Goal: Task Accomplishment & Management: Manage account settings

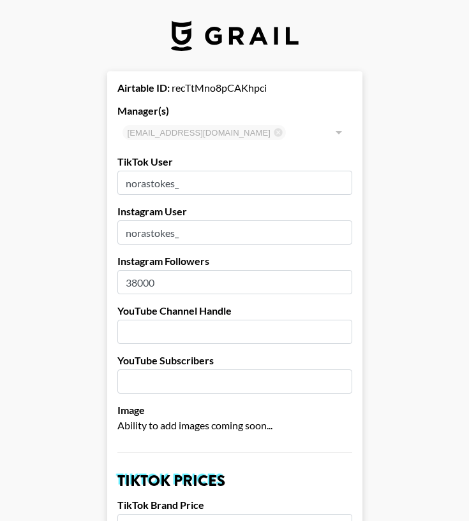
select select "USD"
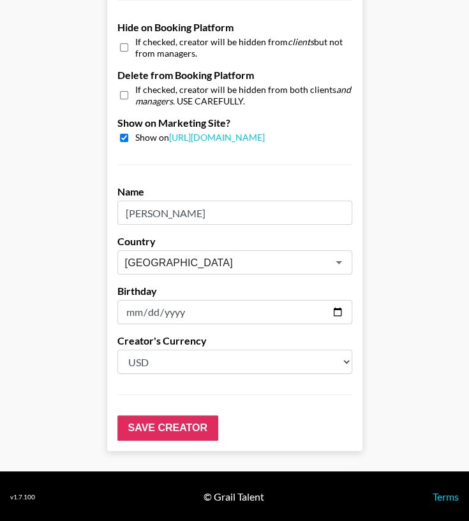
scroll to position [1146, 10]
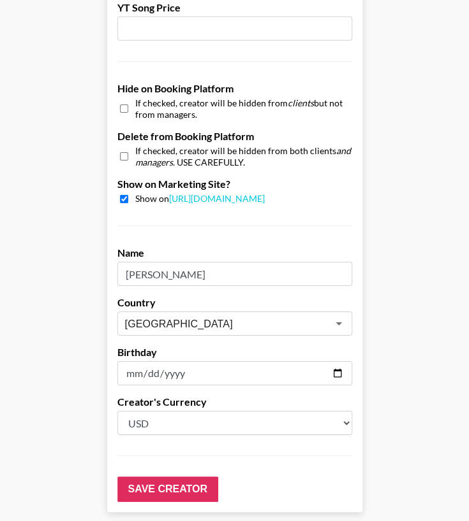
click at [120, 198] on input "checkbox" at bounding box center [124, 199] width 8 height 8
checkbox input "false"
click at [120, 108] on input "checkbox" at bounding box center [124, 108] width 8 height 18
click at [120, 109] on input "checkbox" at bounding box center [124, 108] width 8 height 18
checkbox input "false"
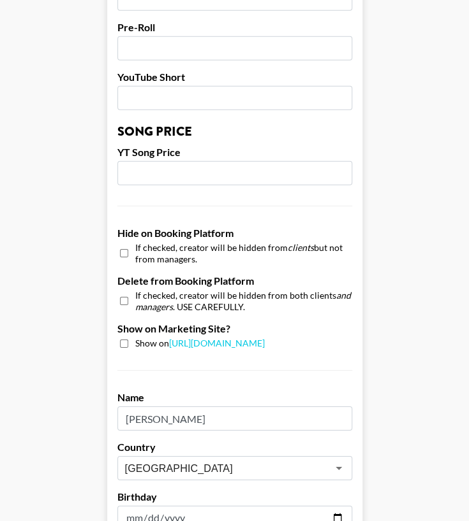
scroll to position [1207, 0]
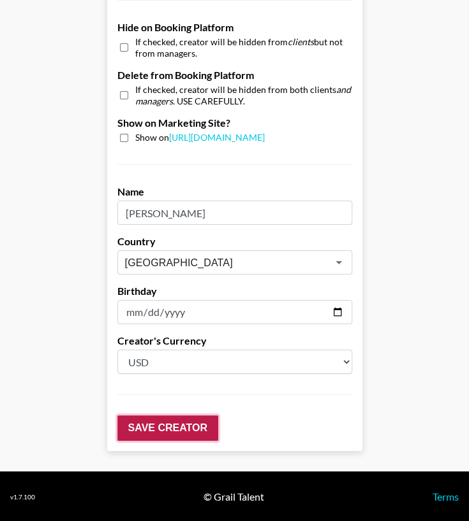
click at [143, 424] on input "Save Creator" at bounding box center [167, 428] width 101 height 25
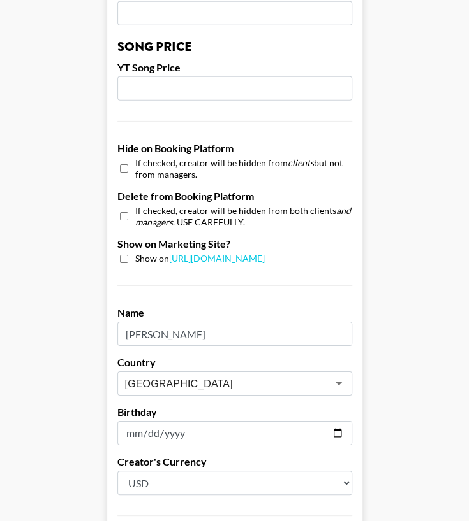
scroll to position [1248, 10]
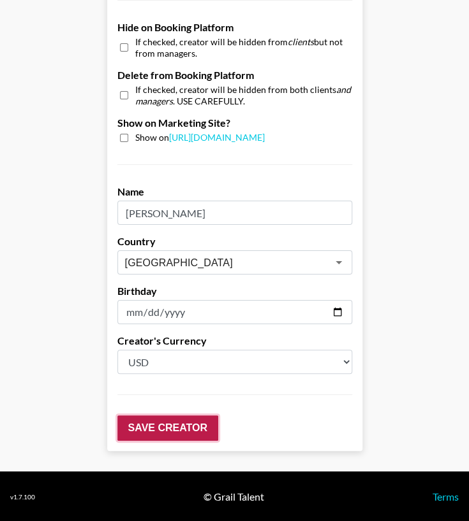
click at [161, 428] on input "Save Creator" at bounding box center [167, 428] width 101 height 25
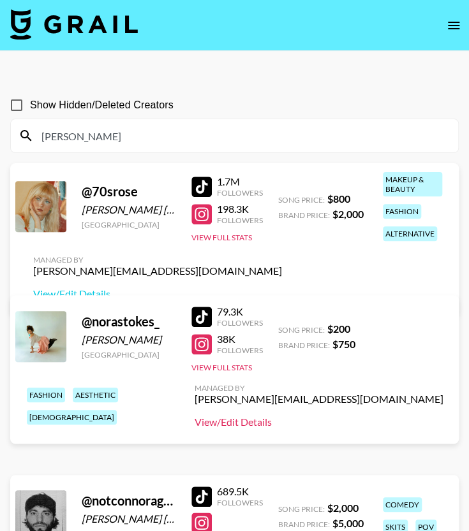
click at [194, 423] on link "View/Edit Details" at bounding box center [318, 422] width 249 height 13
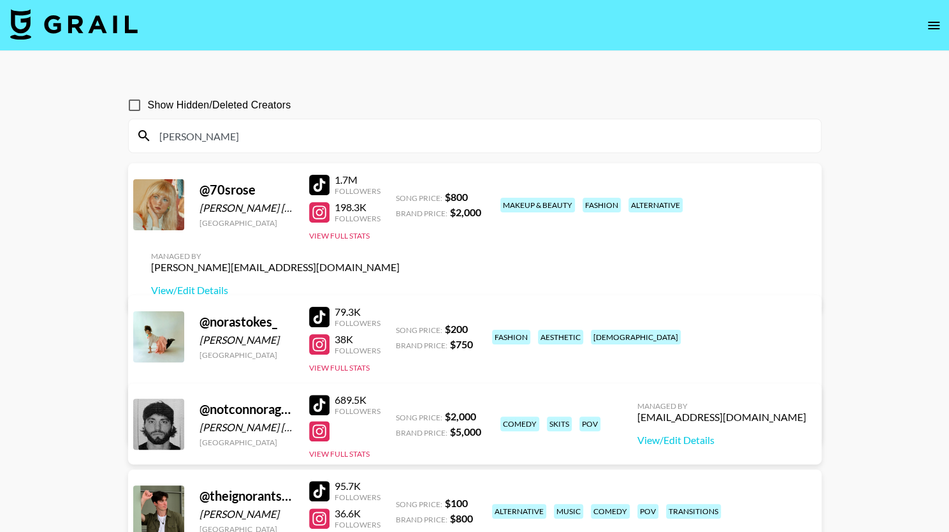
click at [468, 26] on icon "open drawer" at bounding box center [933, 25] width 15 height 15
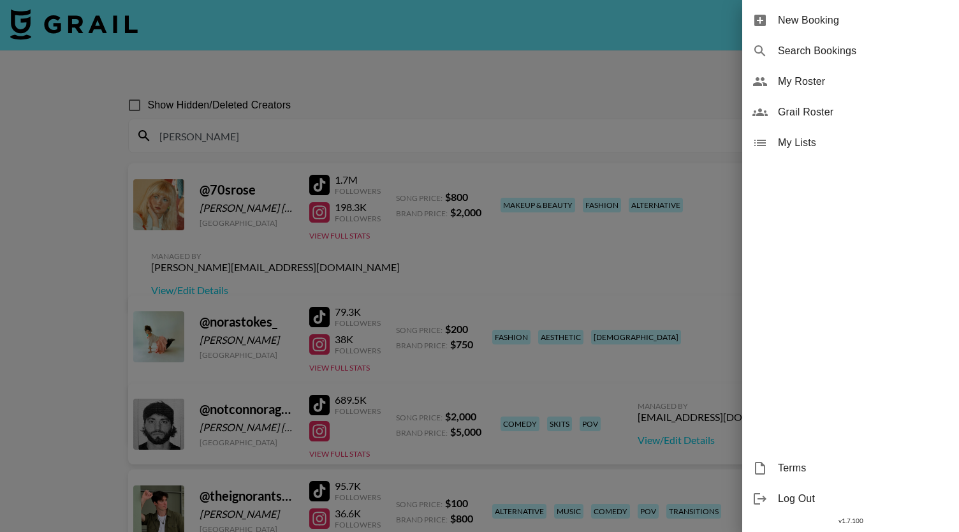
click at [468, 78] on span "My Roster" at bounding box center [863, 81] width 171 height 15
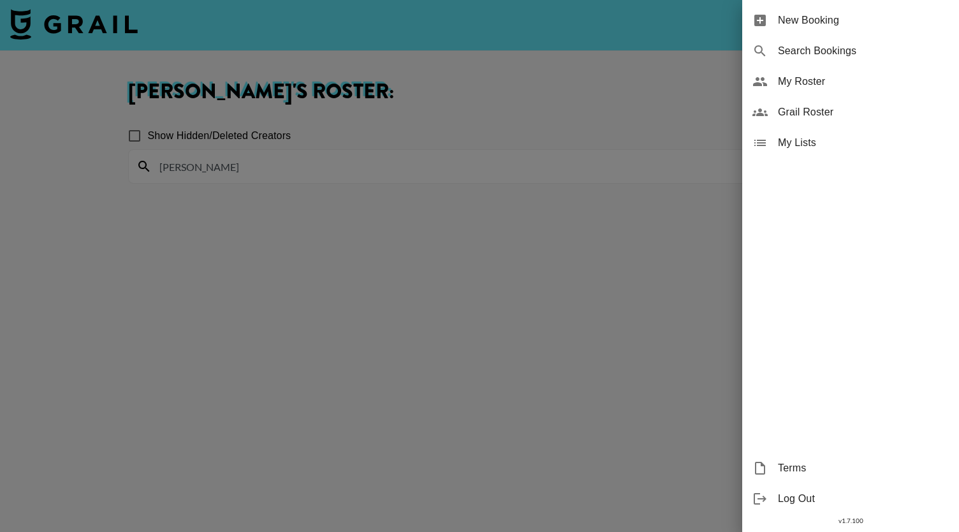
click at [282, 164] on div at bounding box center [479, 266] width 959 height 532
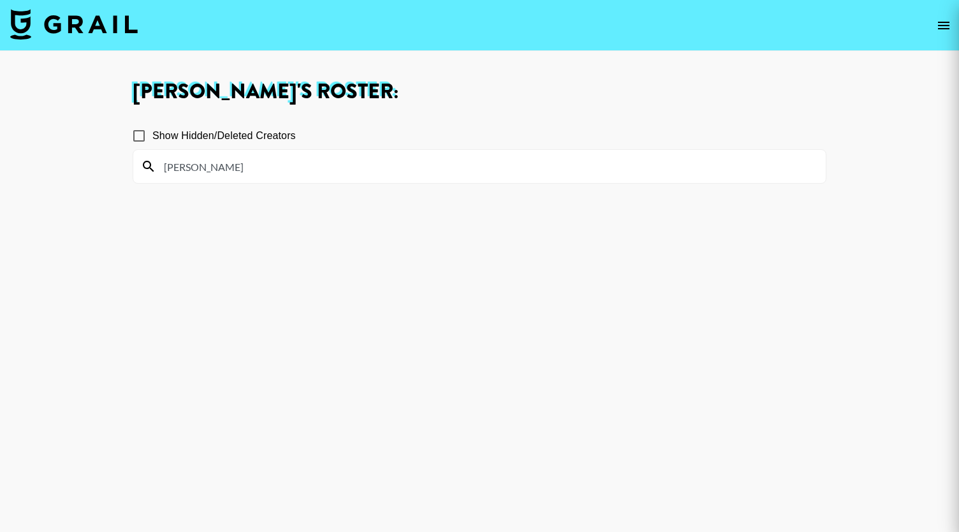
click at [282, 164] on div at bounding box center [479, 266] width 959 height 532
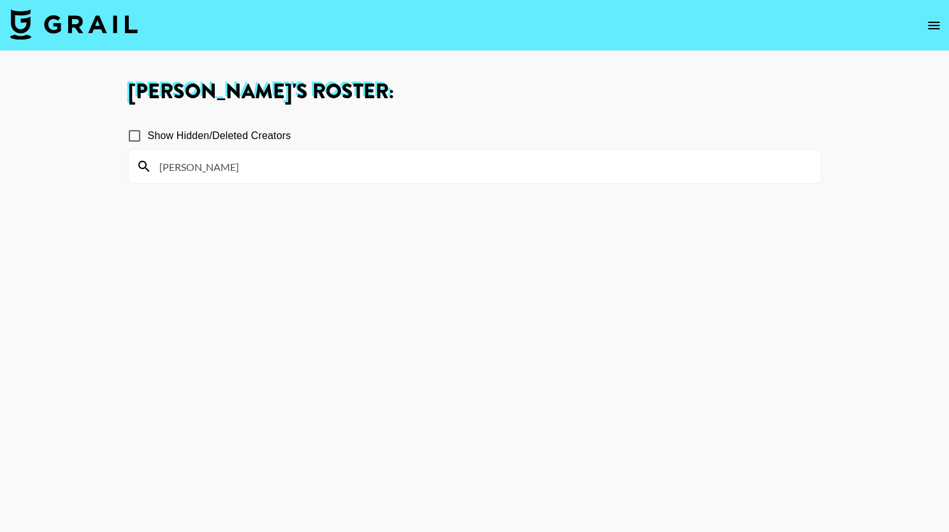
click at [282, 164] on input "nora" at bounding box center [483, 166] width 662 height 20
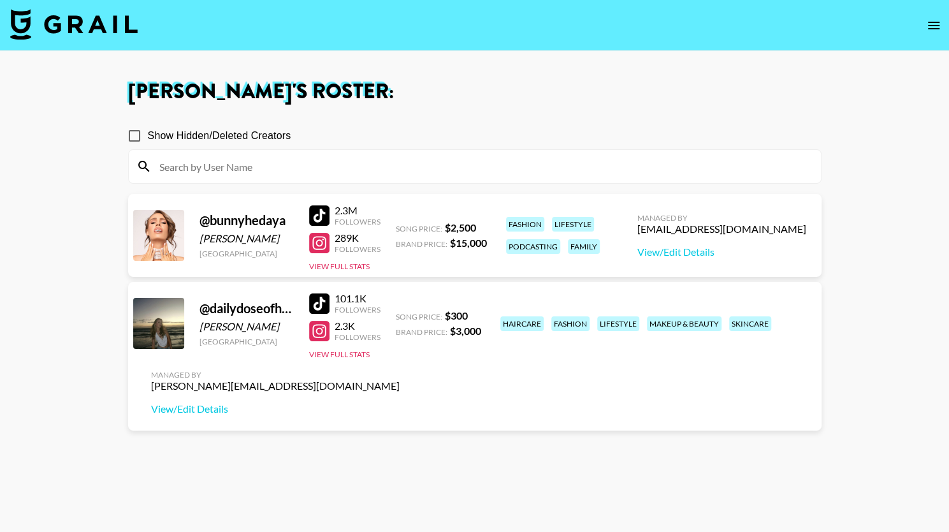
click at [455, 133] on div "Show Hidden/Deleted Creators" at bounding box center [475, 135] width 694 height 27
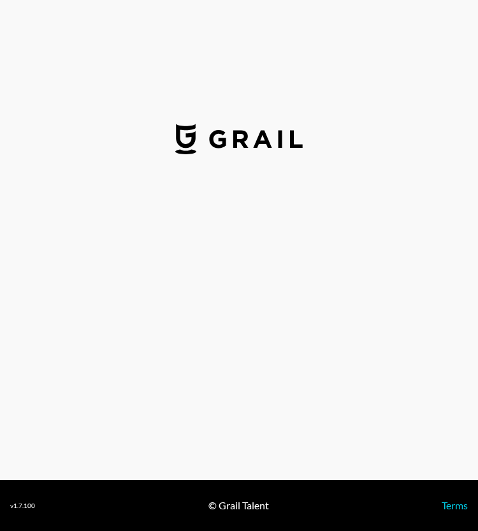
select select "USD"
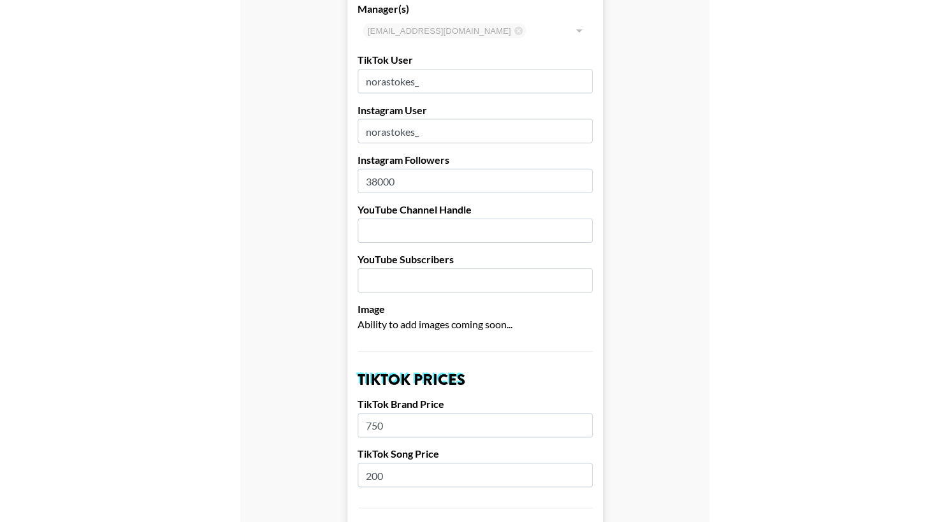
scroll to position [103, 10]
drag, startPoint x: 404, startPoint y: 184, endPoint x: 266, endPoint y: 186, distance: 137.1
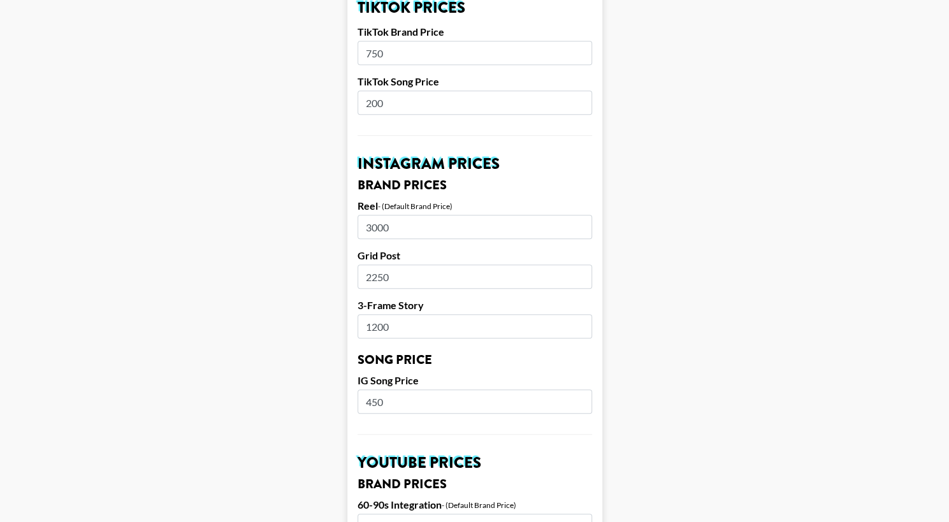
scroll to position [479, 10]
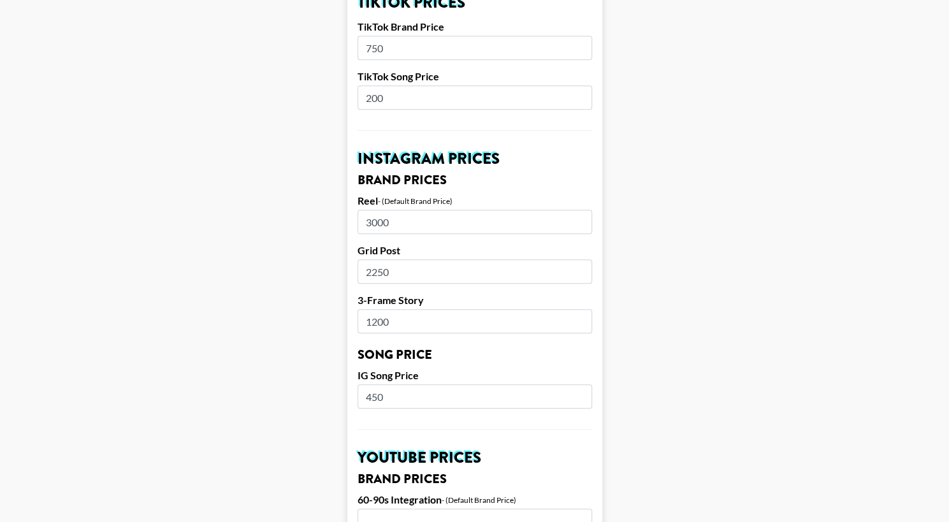
type input "44000"
click at [430, 200] on div "- (Default Brand Price)" at bounding box center [415, 201] width 75 height 10
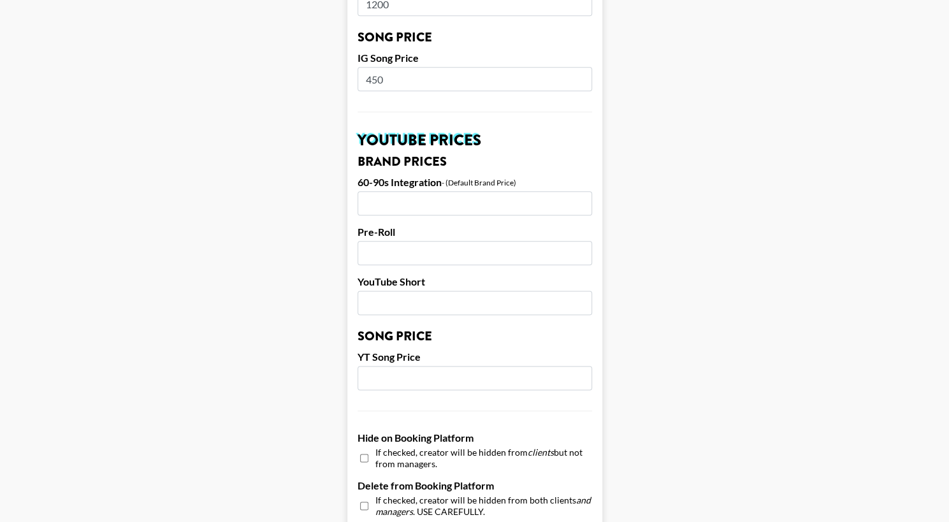
scroll to position [1206, 10]
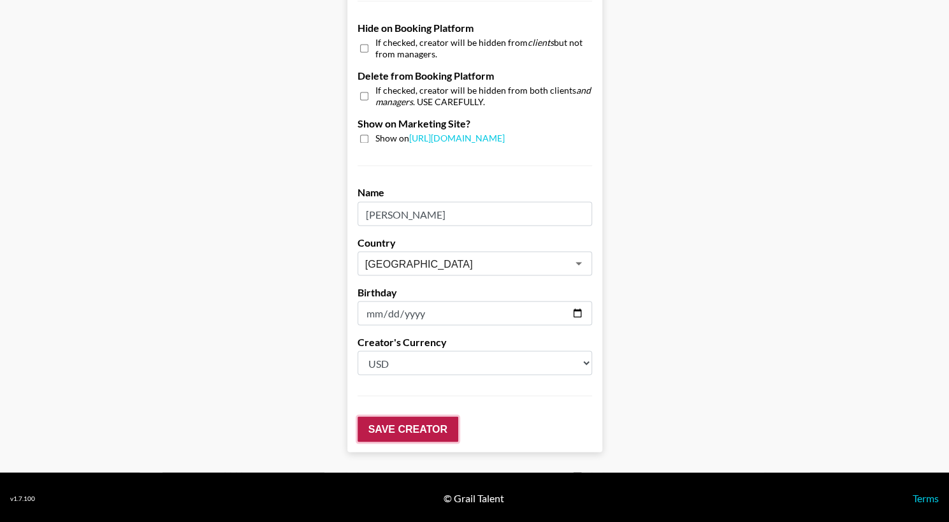
click at [377, 430] on input "Save Creator" at bounding box center [408, 428] width 101 height 25
click at [417, 432] on input "Save Creator" at bounding box center [408, 428] width 101 height 25
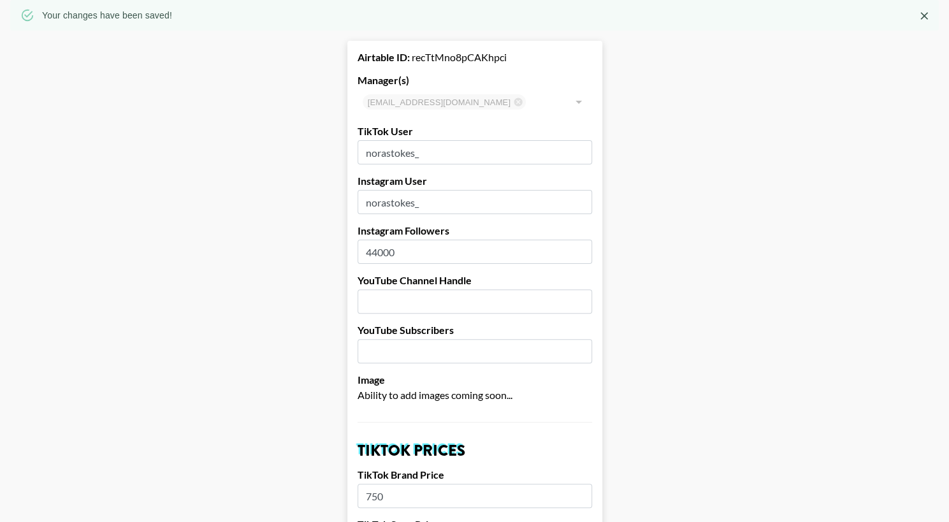
click at [477, 18] on icon "Close" at bounding box center [924, 16] width 13 height 13
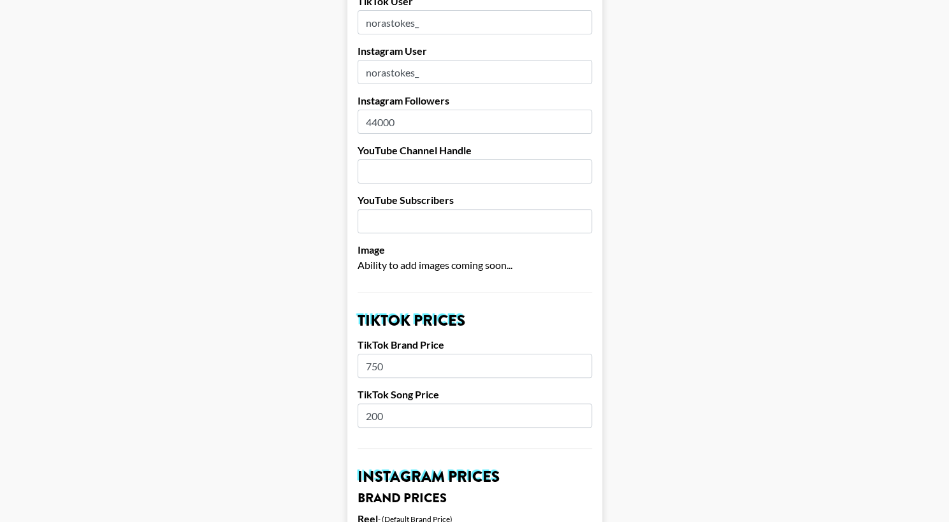
scroll to position [0, 10]
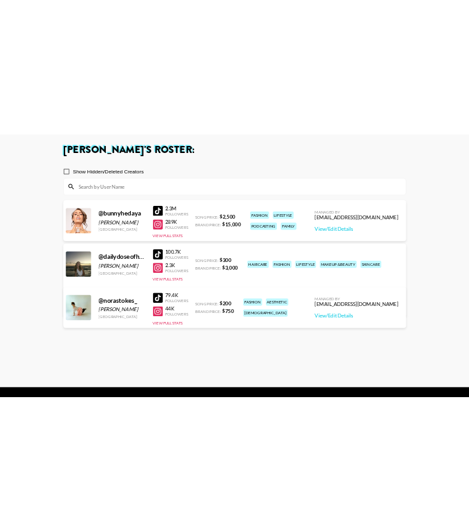
scroll to position [62, 0]
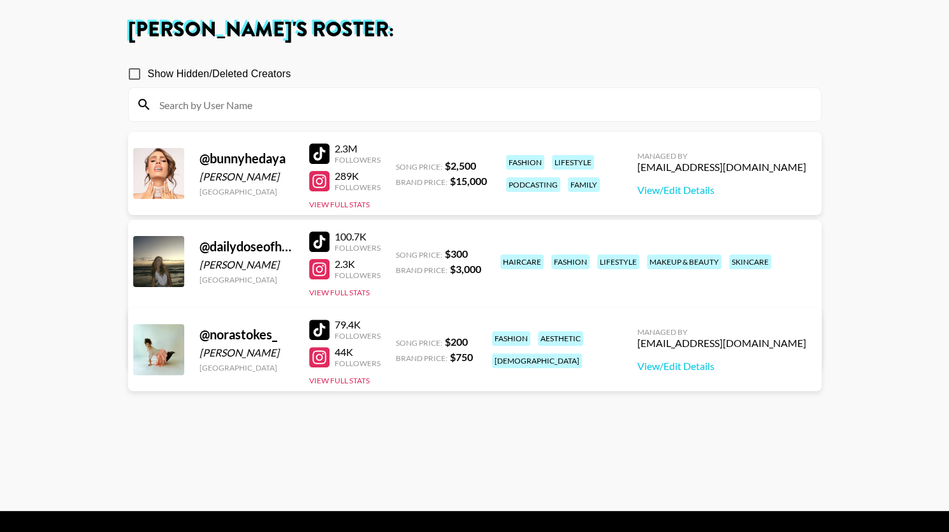
click at [400, 340] on link "View/Edit Details" at bounding box center [275, 346] width 249 height 13
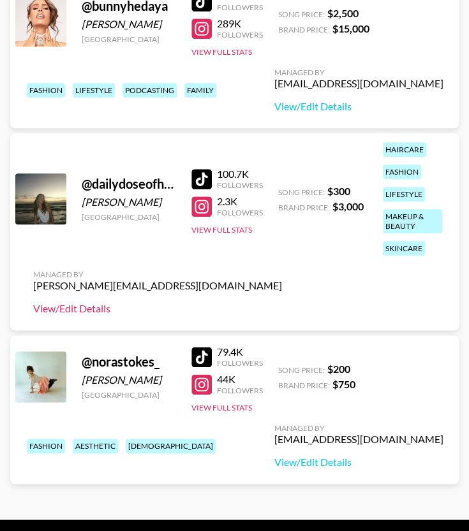
scroll to position [214, 0]
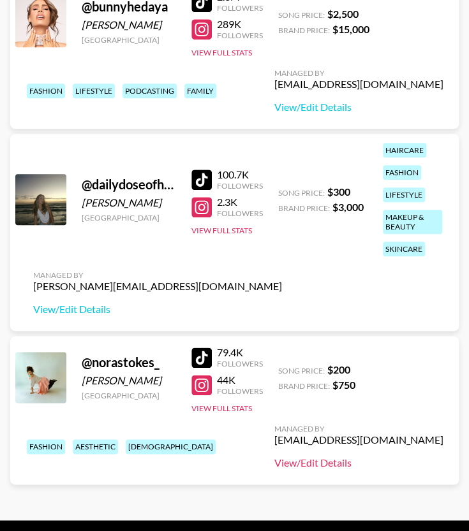
click at [274, 463] on link "View/Edit Details" at bounding box center [358, 462] width 169 height 13
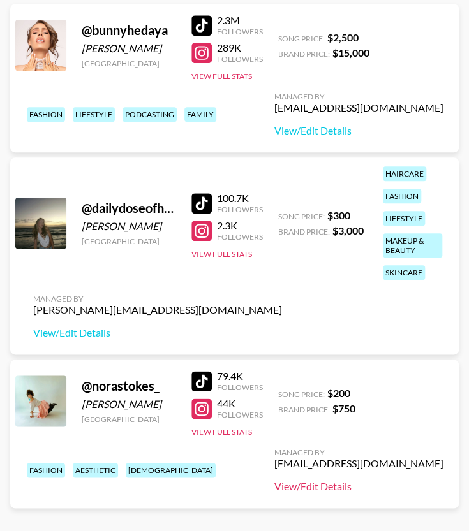
scroll to position [191, 0]
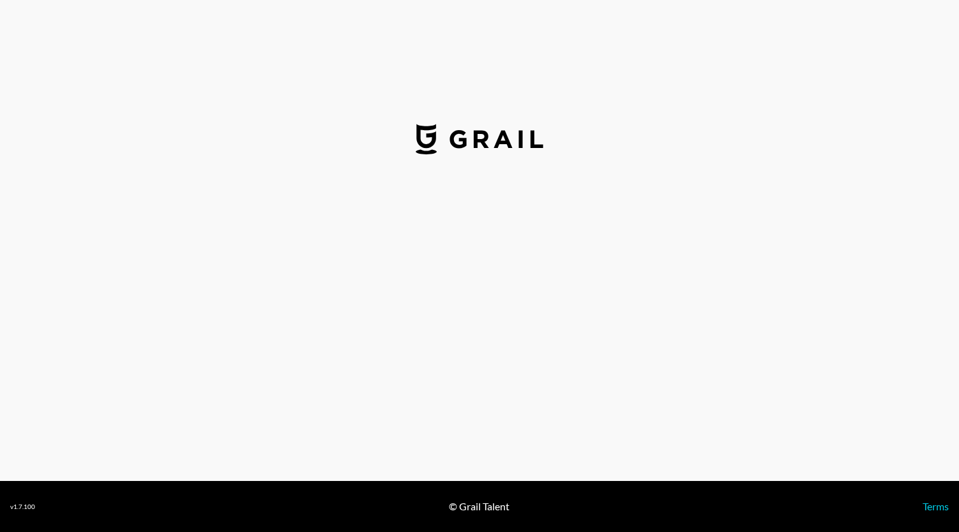
select select "USD"
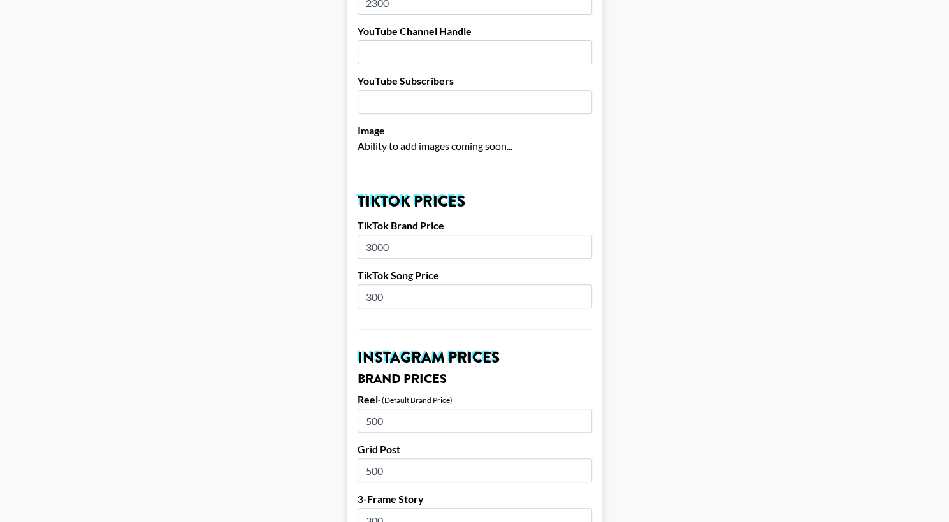
scroll to position [149, 10]
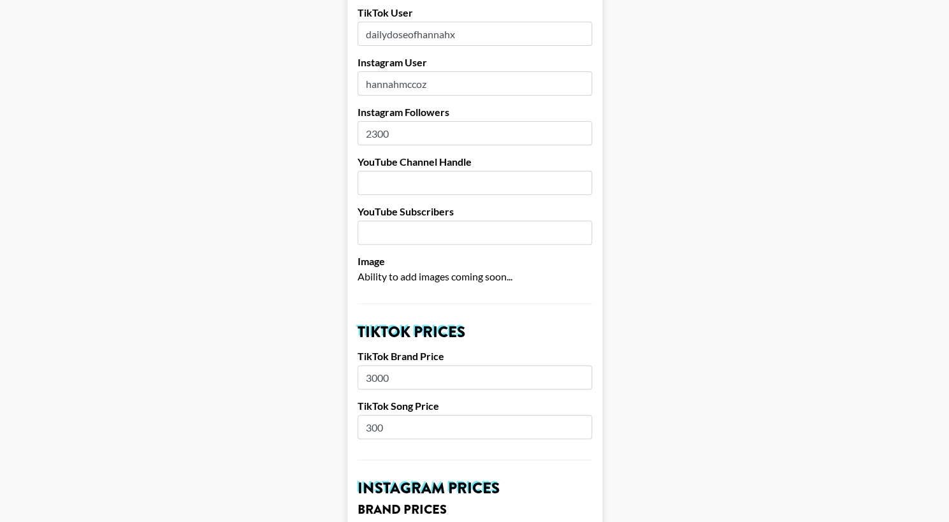
drag, startPoint x: 373, startPoint y: 136, endPoint x: 264, endPoint y: 136, distance: 109.0
click at [372, 131] on input "2300" at bounding box center [475, 133] width 235 height 24
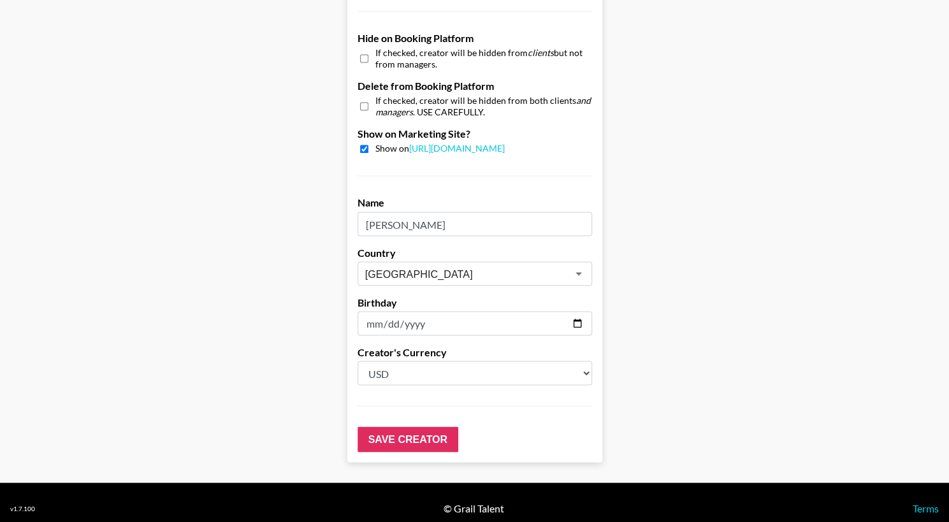
scroll to position [1198, 0]
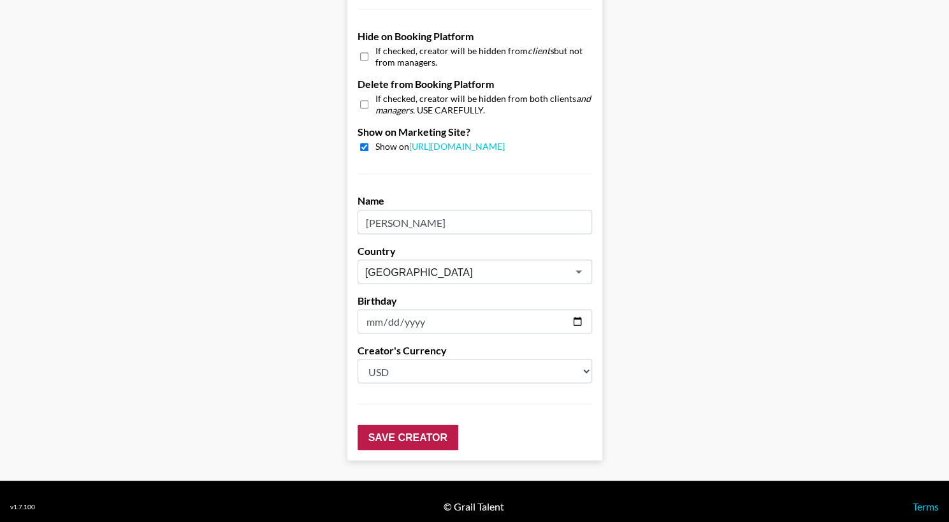
type input "3000"
click at [428, 439] on input "Save Creator" at bounding box center [408, 437] width 101 height 25
click at [387, 437] on input "Save Creator" at bounding box center [408, 437] width 101 height 25
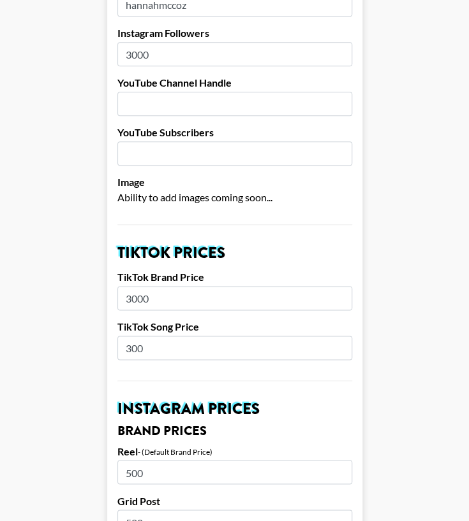
scroll to position [0, 0]
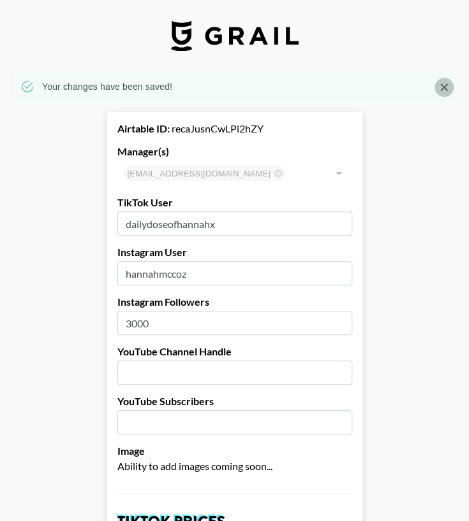
click at [448, 88] on icon "Close" at bounding box center [444, 88] width 8 height 8
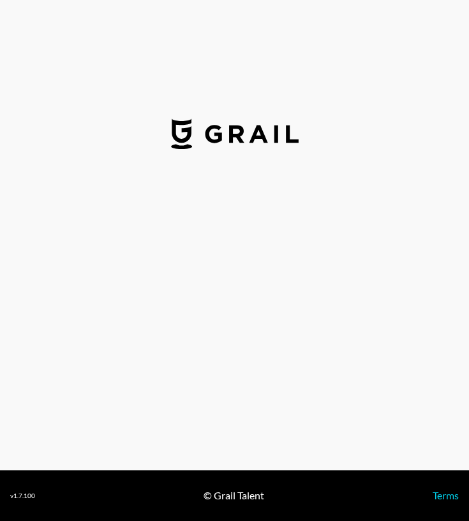
select select "USD"
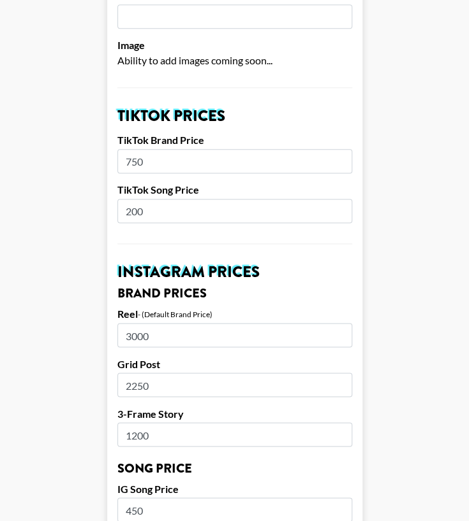
scroll to position [365, 0]
drag, startPoint x: 159, startPoint y: 206, endPoint x: 96, endPoint y: 212, distance: 62.8
click at [96, 212] on main "Airtable ID: recTtMno8pCAKhpci Manager(s) [PERSON_NAME][EMAIL_ADDRESS][DOMAIN_N…" at bounding box center [234, 499] width 448 height 1587
type input "315"
click at [228, 437] on input "1200" at bounding box center [234, 435] width 235 height 24
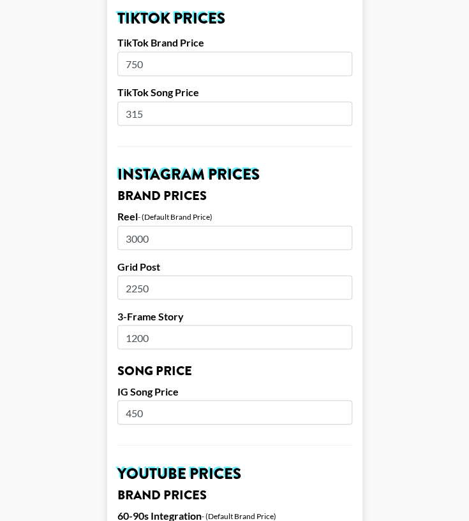
scroll to position [465, 0]
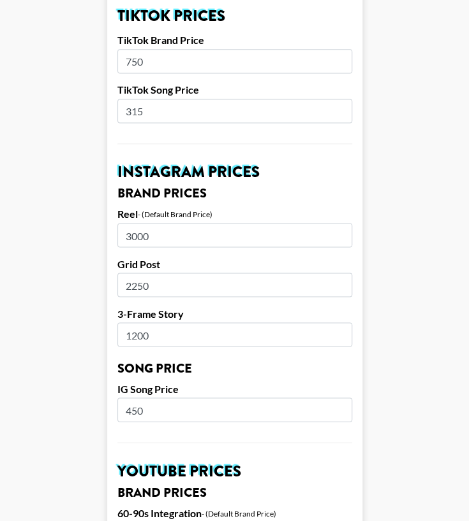
drag, startPoint x: 152, startPoint y: 414, endPoint x: 97, endPoint y: 415, distance: 54.8
click at [97, 415] on main "Airtable ID: recTtMno8pCAKhpci Manager(s) yasmine.muhammad@grail-talent.com ​ T…" at bounding box center [234, 399] width 448 height 1587
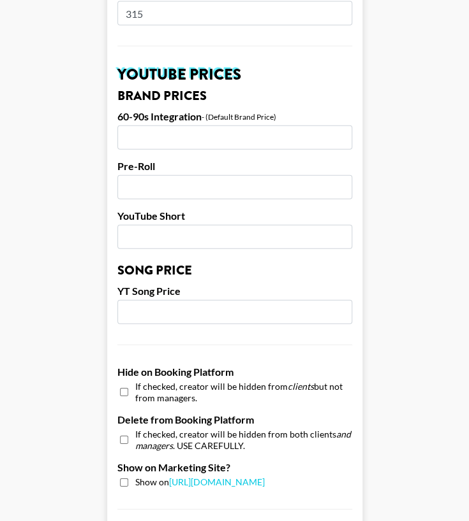
scroll to position [1207, 0]
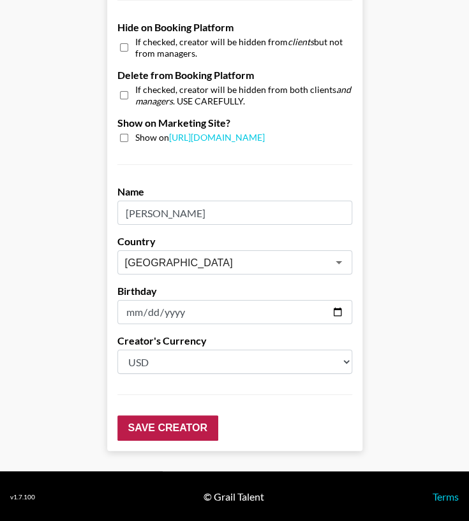
type input "315"
click at [141, 433] on input "Save Creator" at bounding box center [167, 428] width 101 height 25
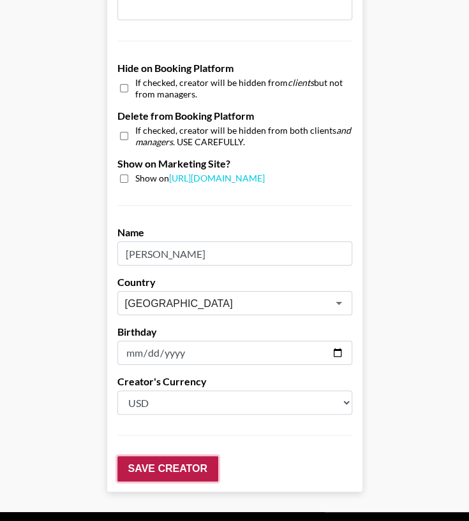
scroll to position [1248, 0]
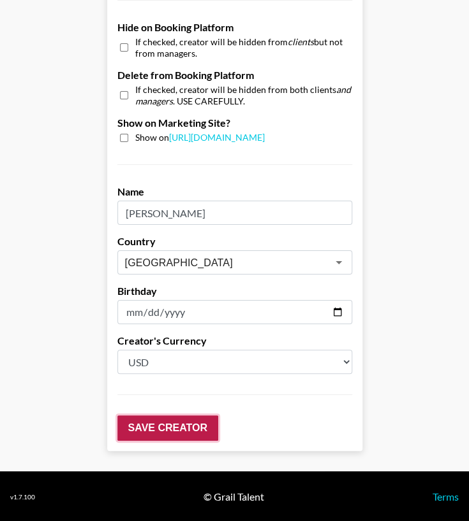
click at [175, 426] on input "Save Creator" at bounding box center [167, 428] width 101 height 25
click at [178, 421] on input "Save Creator" at bounding box center [167, 428] width 101 height 25
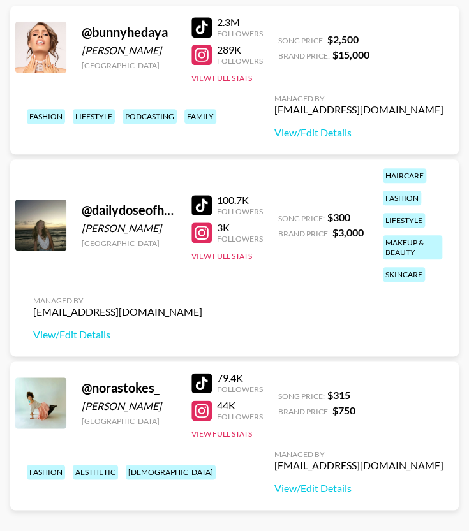
scroll to position [189, 0]
